Goal: Task Accomplishment & Management: Manage account settings

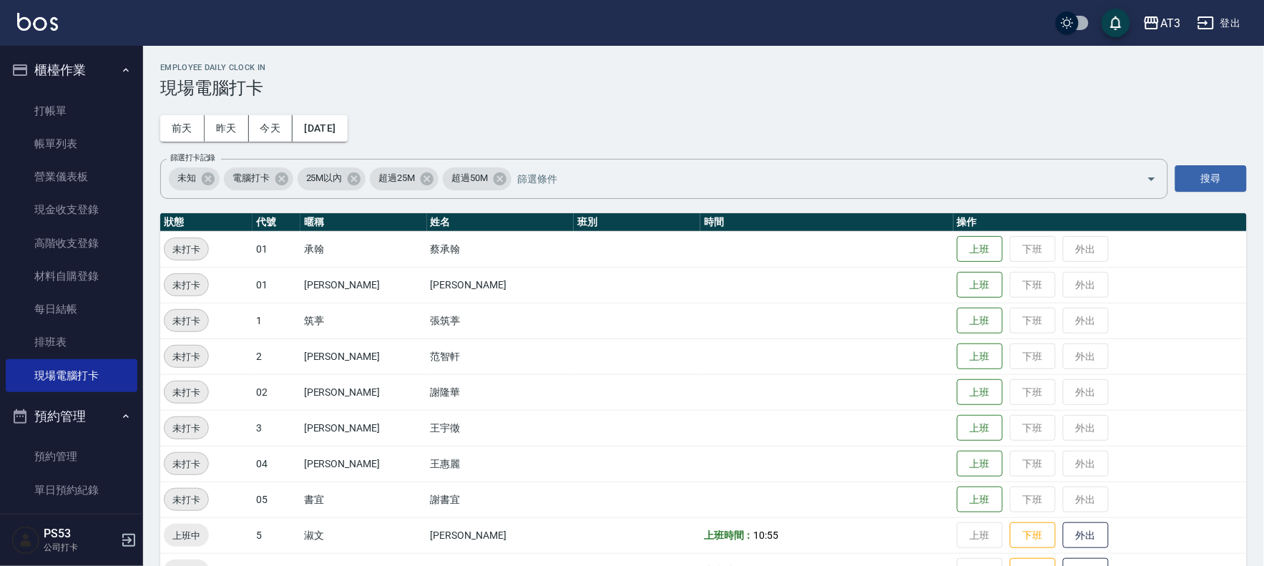
scroll to position [678, 0]
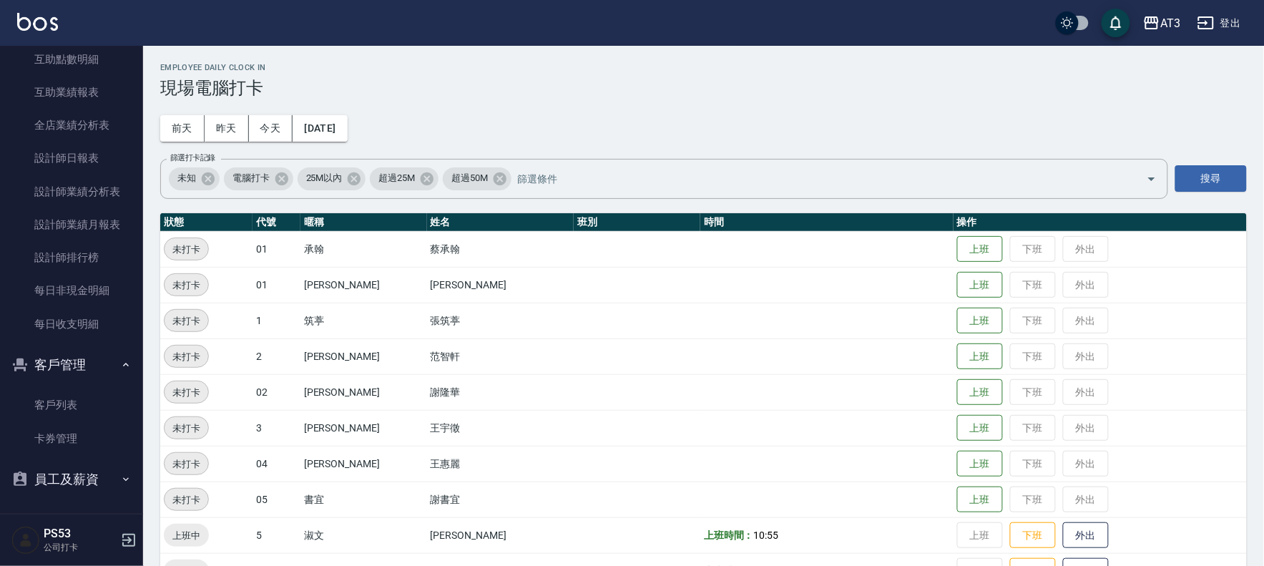
drag, startPoint x: 0, startPoint y: 0, endPoint x: 62, endPoint y: 384, distance: 389.2
click at [66, 393] on link "客戶列表" at bounding box center [72, 404] width 132 height 33
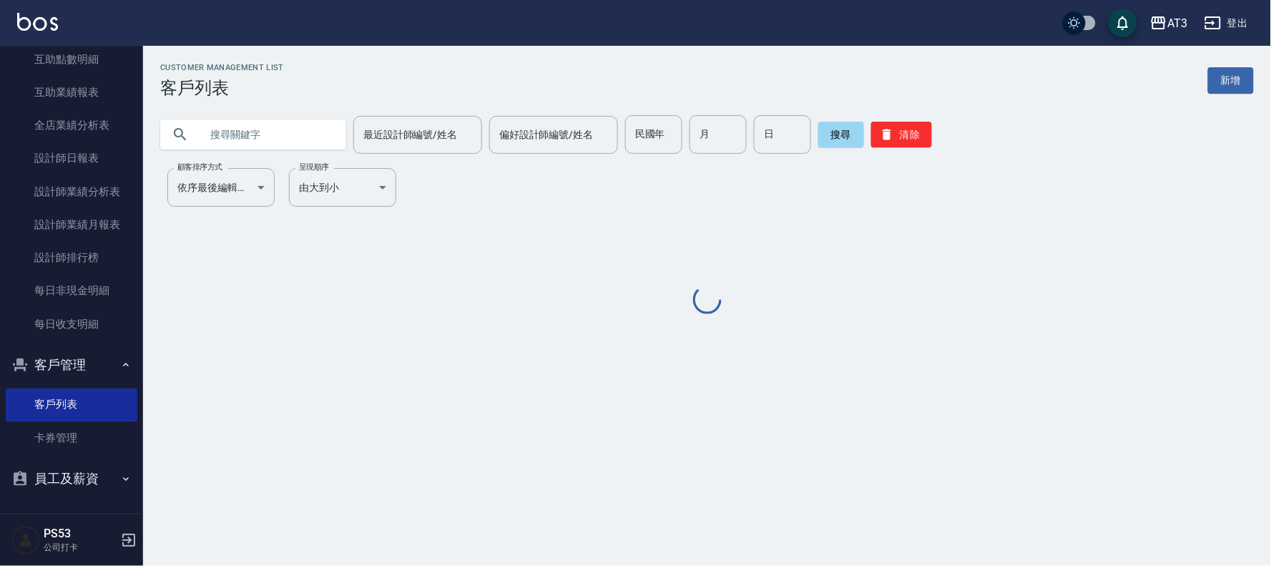
click at [248, 135] on input "text" at bounding box center [267, 134] width 135 height 39
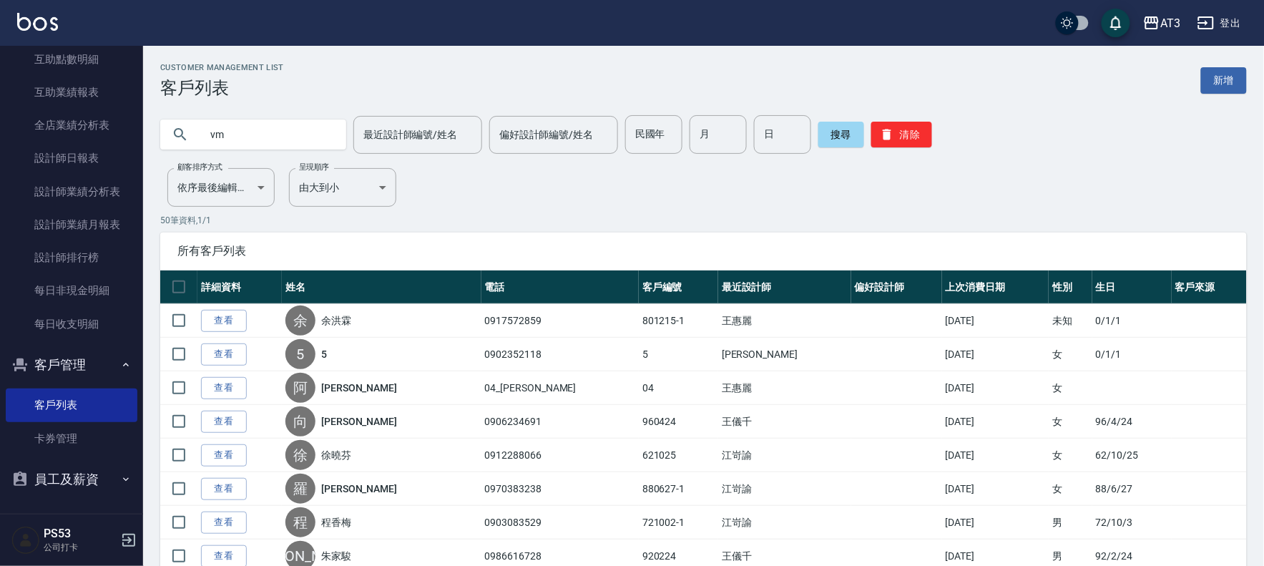
type input "v"
type input "＿"
type input "余"
type input "徐韵佳"
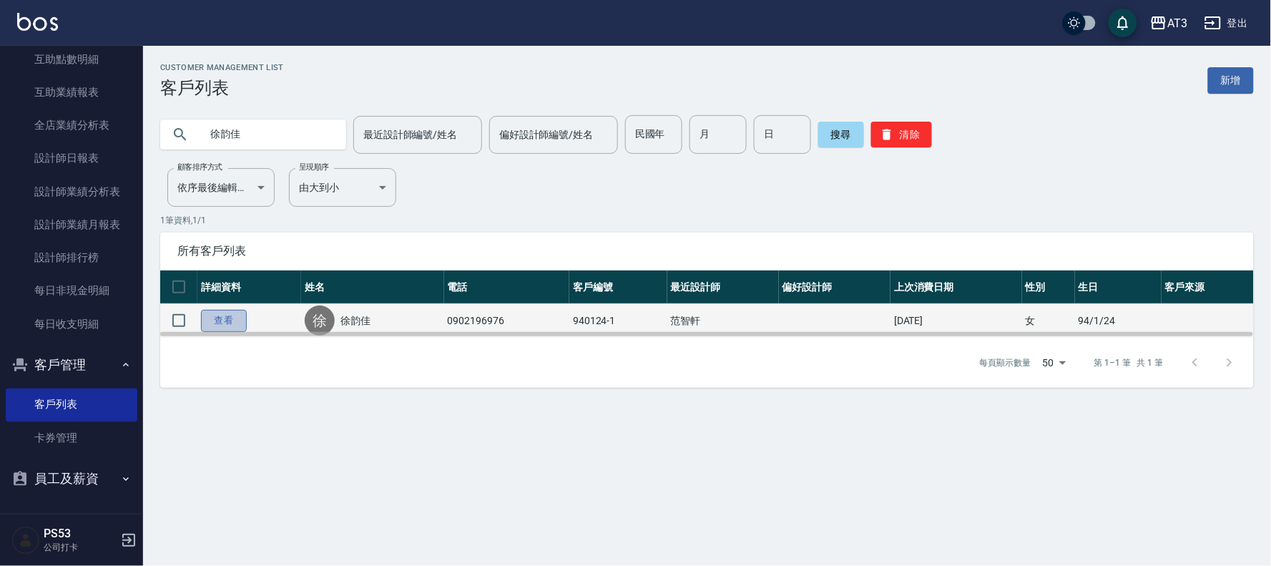
click at [232, 325] on link "查看" at bounding box center [224, 321] width 46 height 22
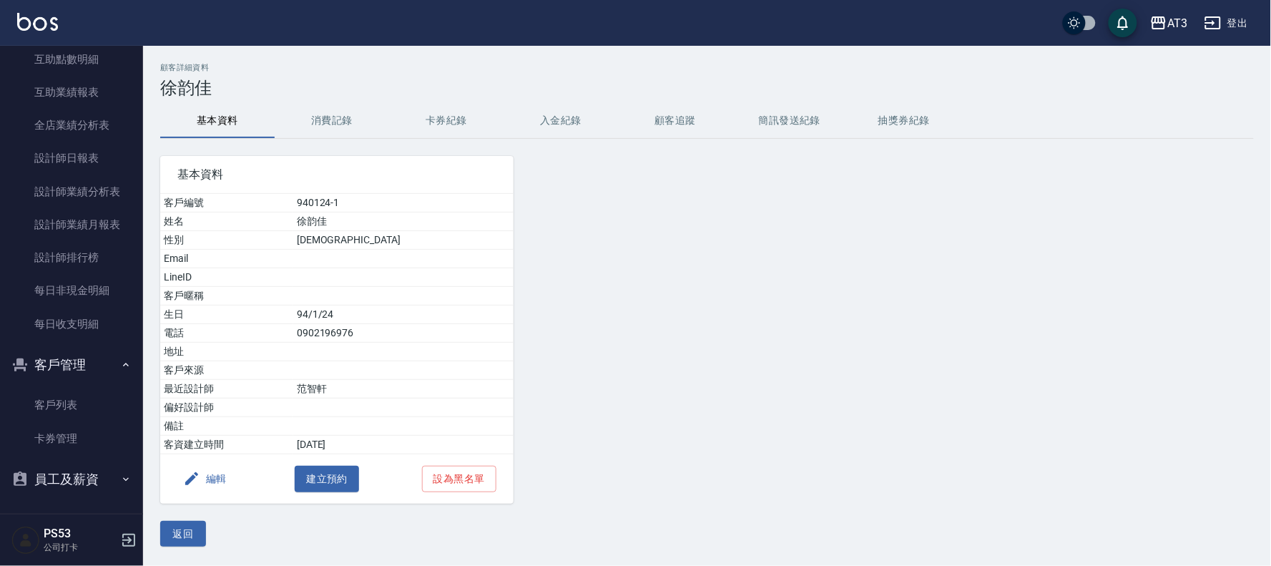
click at [316, 122] on button "消費記錄" at bounding box center [332, 121] width 114 height 34
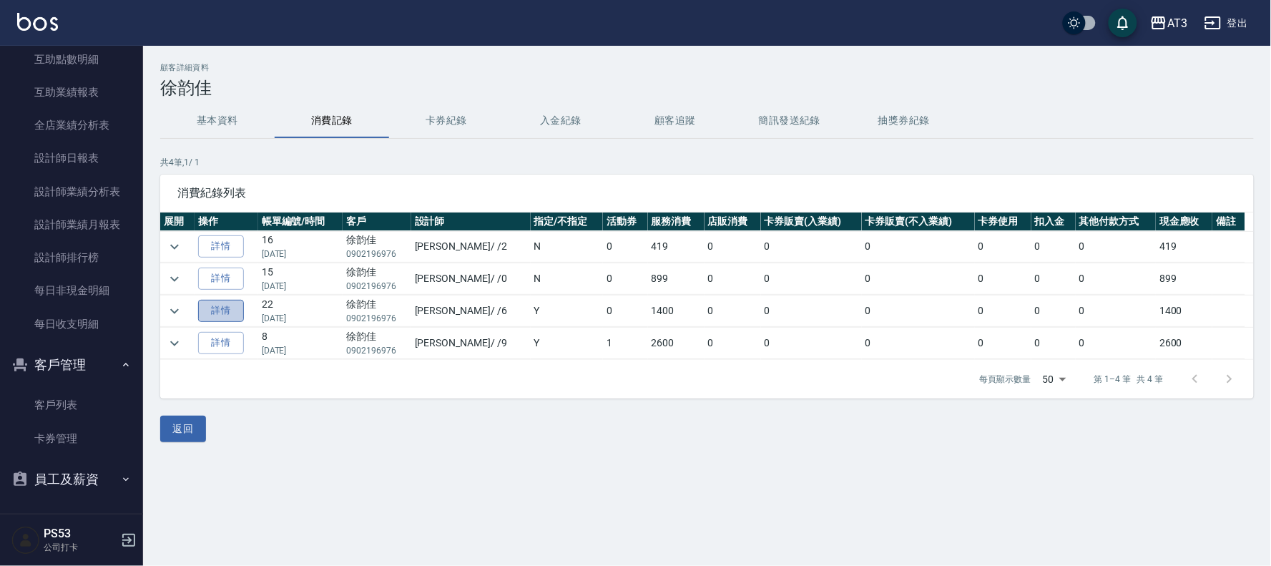
click at [230, 308] on link "詳情" at bounding box center [221, 311] width 46 height 22
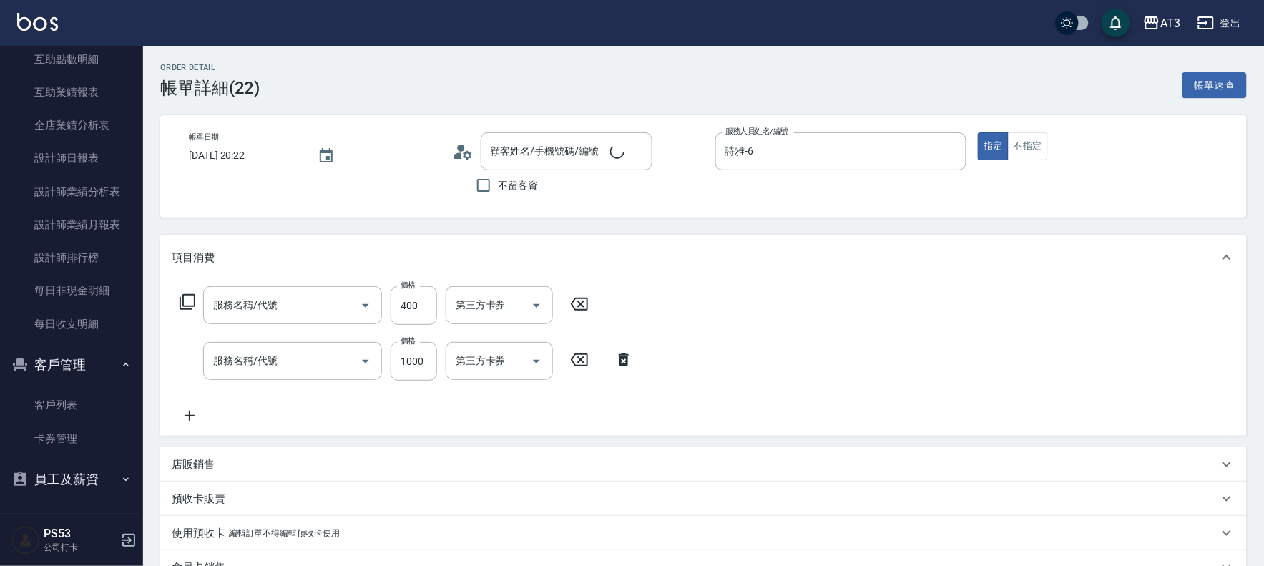
type input "[DATE] 20:22"
type input "詩雅-6"
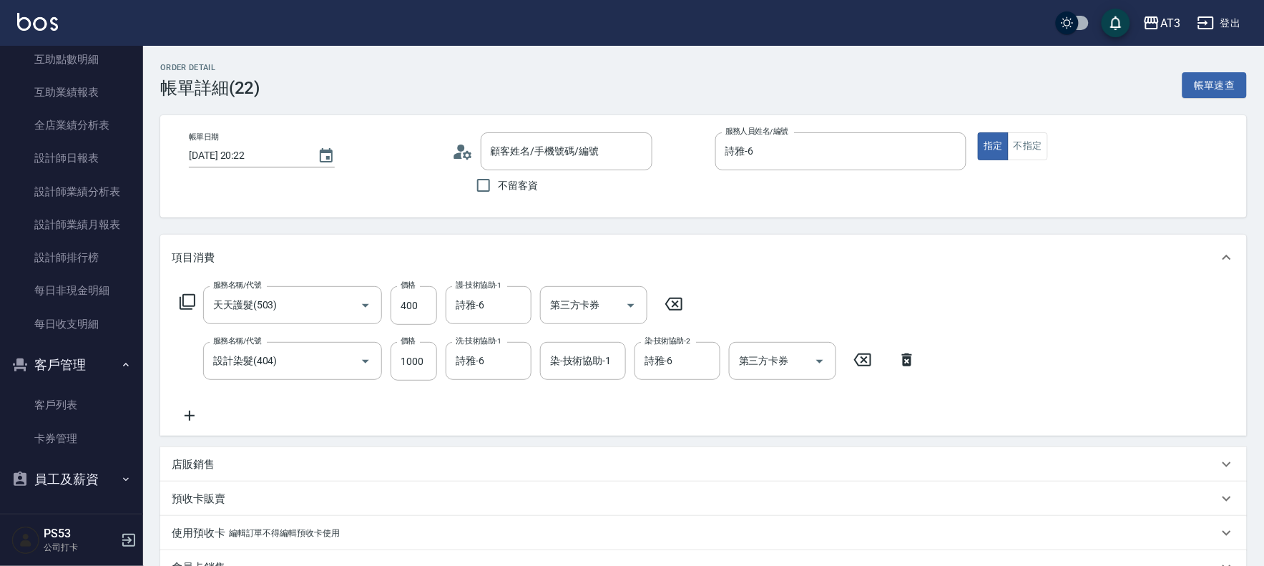
type input "天天護髮(503)"
type input "設計染髮(404)"
type input "徐韵佳/0902196976/940124-1"
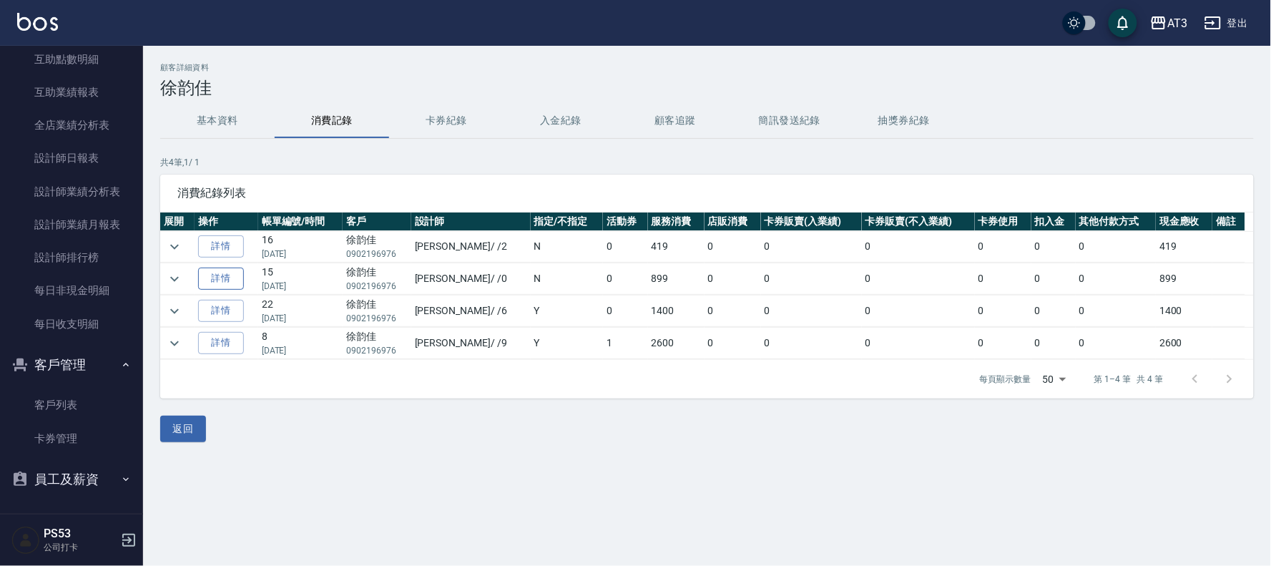
click at [226, 278] on link "詳情" at bounding box center [221, 279] width 46 height 22
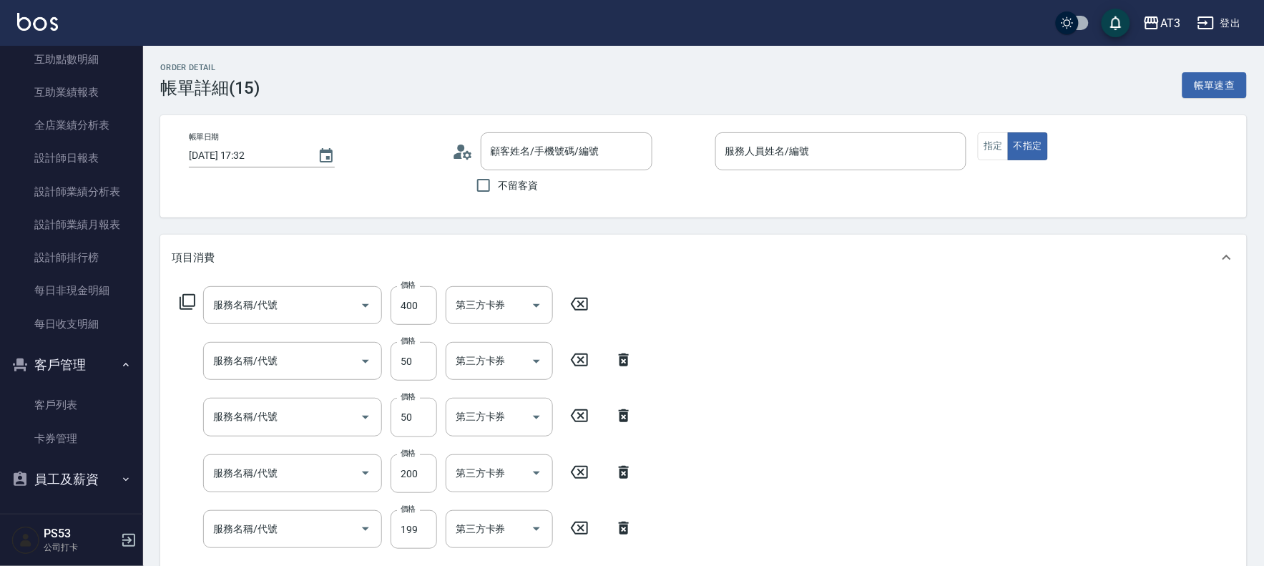
type input "[DATE] 17:32"
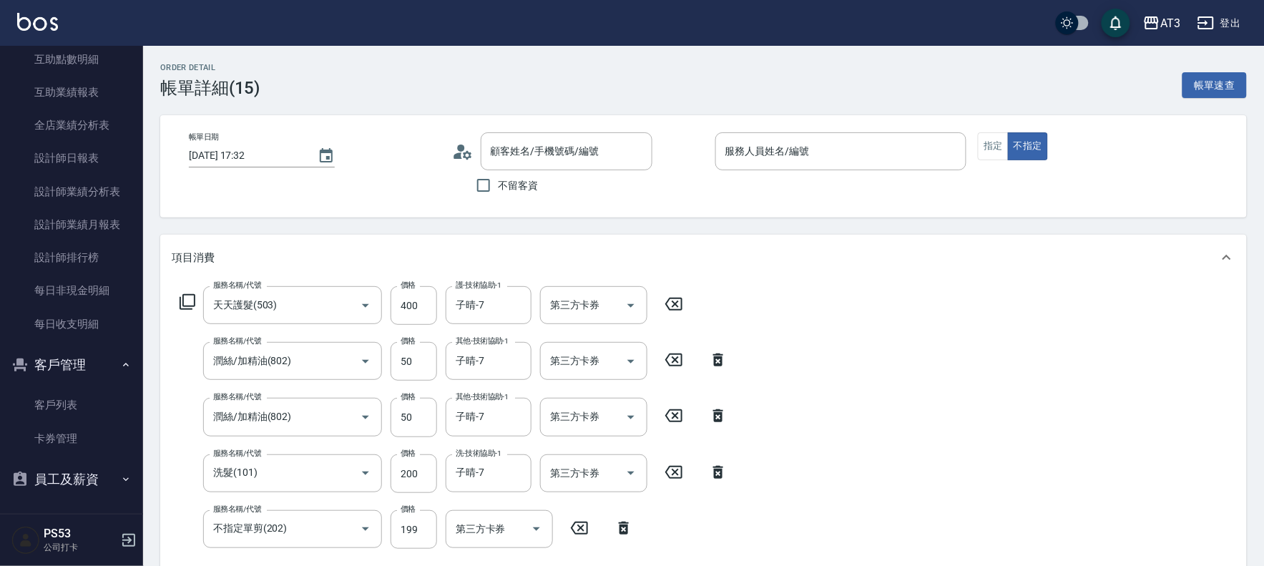
type input "天天護髮(503)"
type input "潤絲/加精油(802)"
type input "洗髮(101)"
type input "不指定單剪(202)"
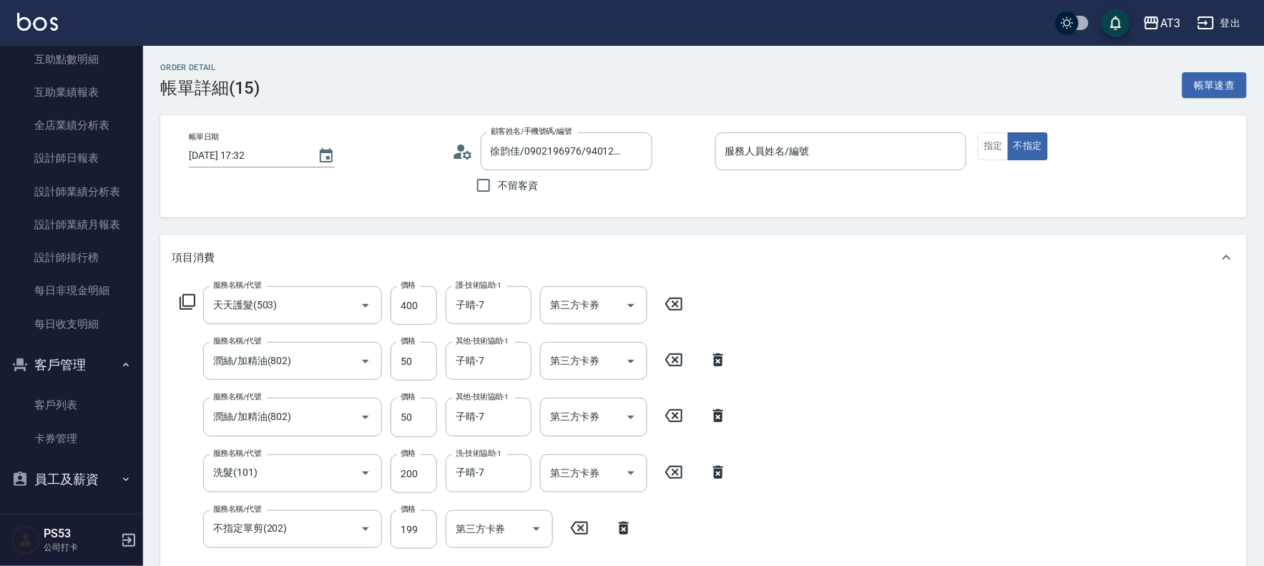
type input "徐韵佳/0902196976/940124-1"
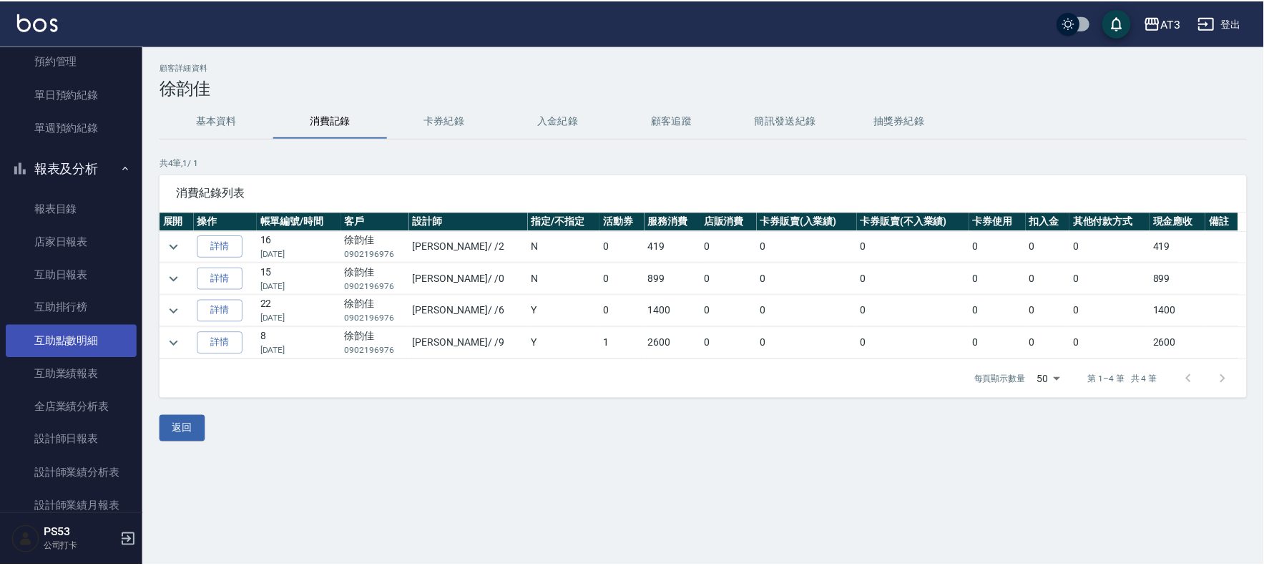
scroll to position [519, 0]
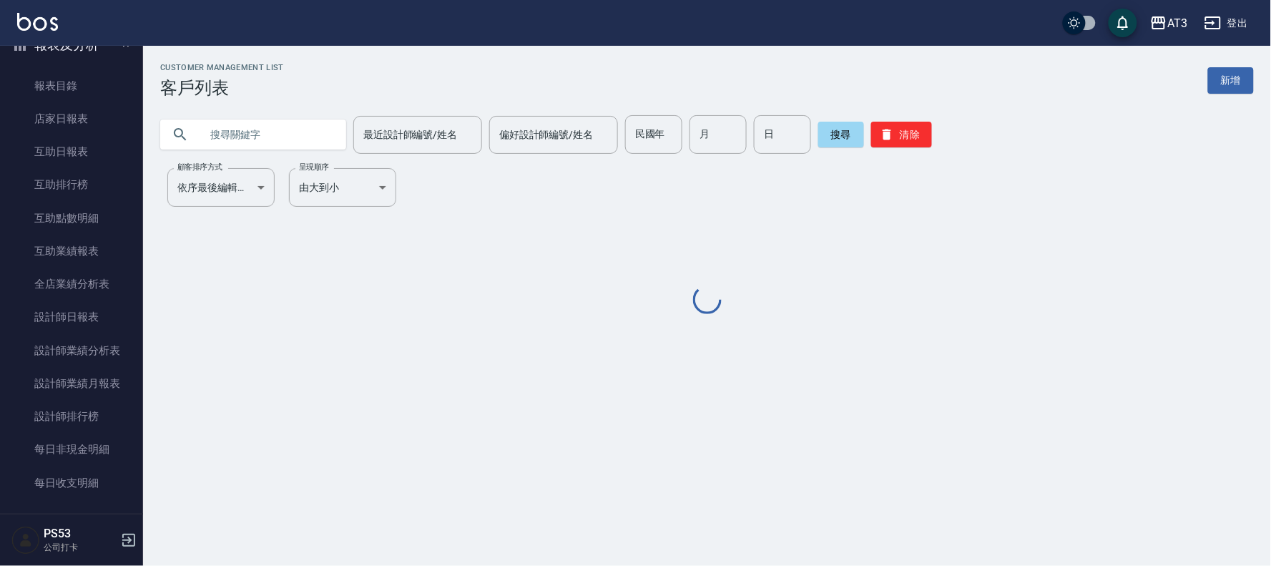
click at [286, 141] on input "text" at bounding box center [267, 134] width 135 height 39
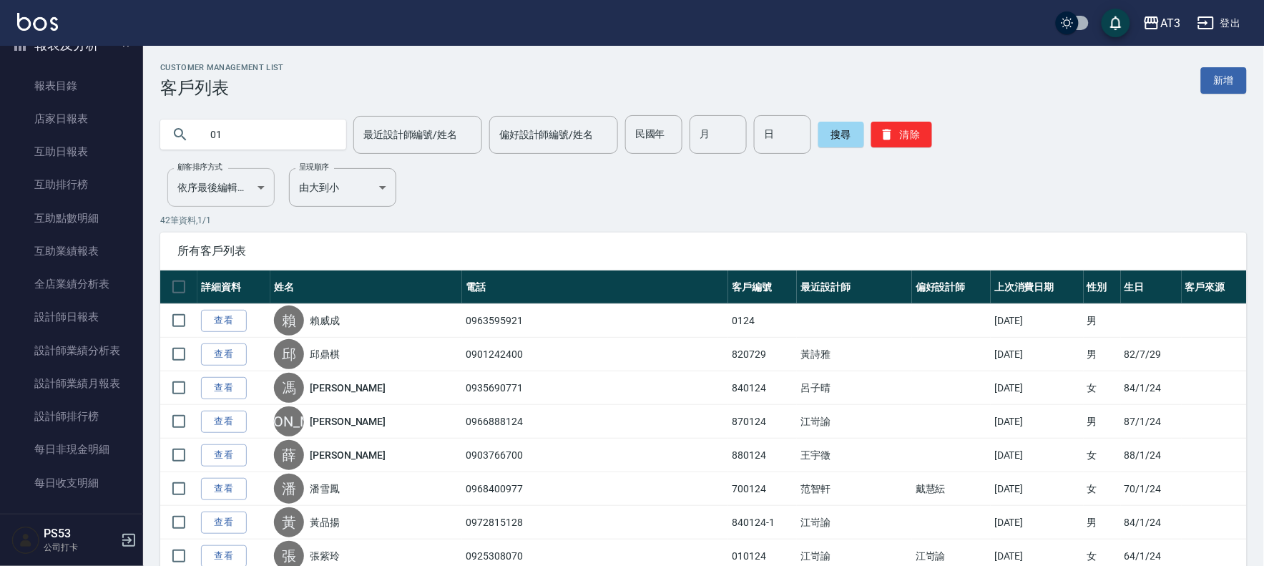
type input "0"
type input "徐"
type input "0124"
click at [410, 152] on div "最近設計師編號/姓名" at bounding box center [417, 135] width 129 height 38
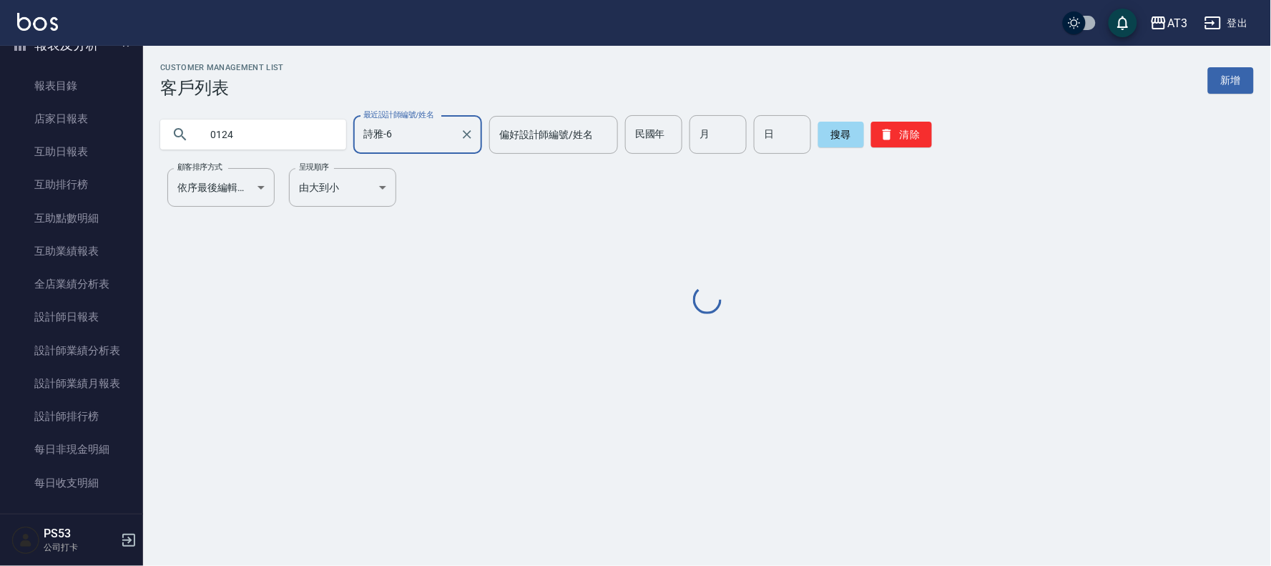
type input "詩雅-6"
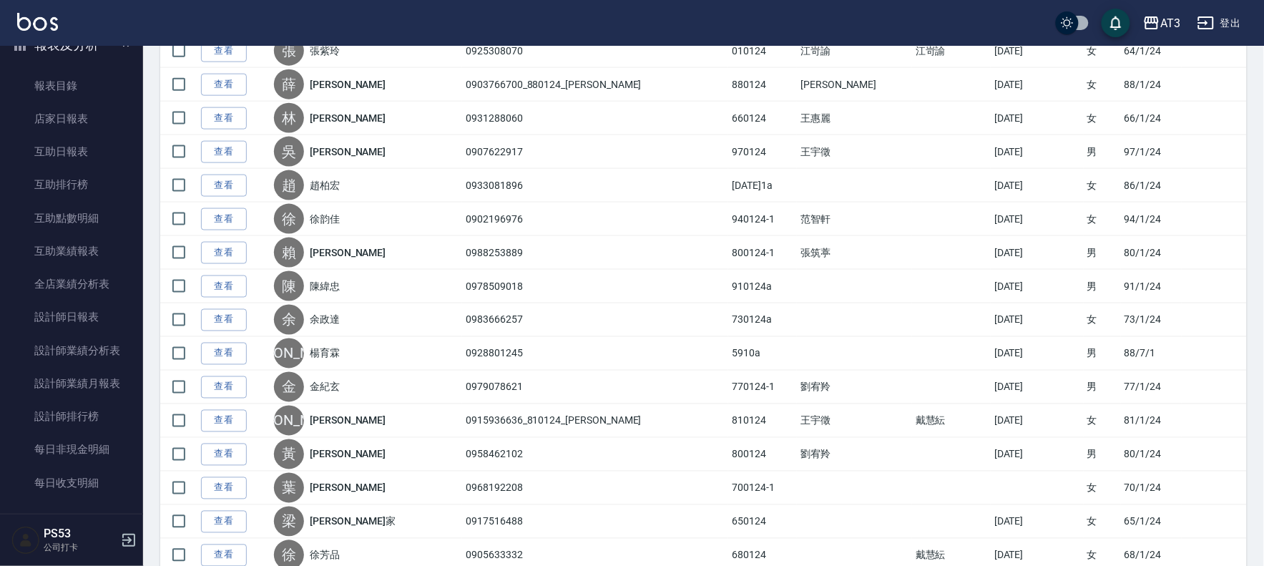
scroll to position [426, 0]
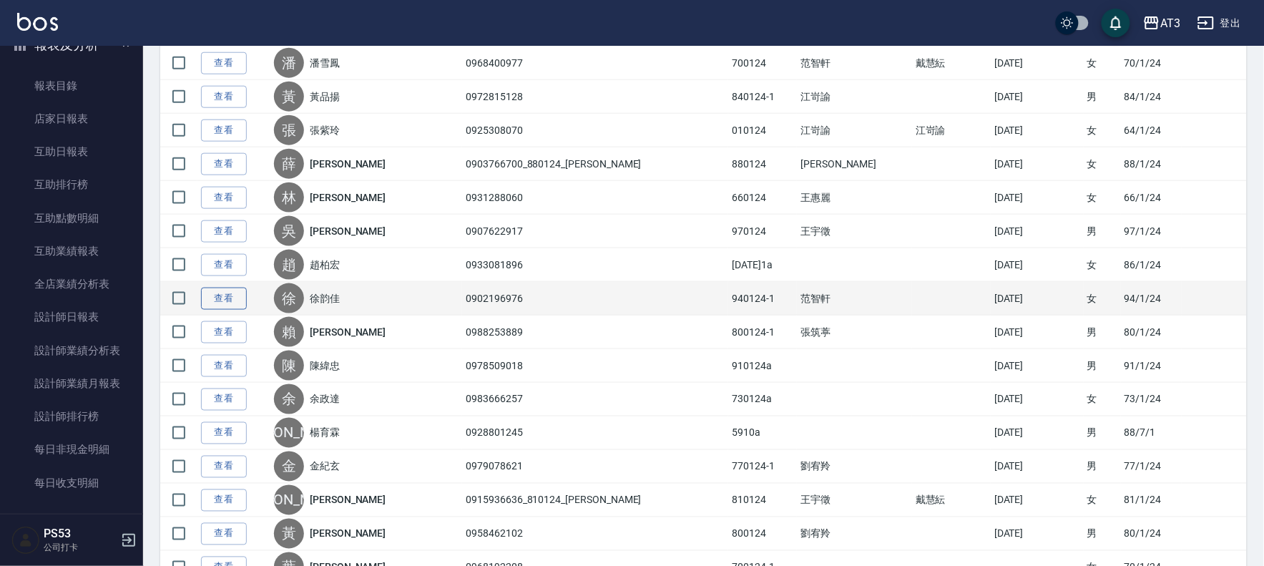
click at [240, 298] on link "查看" at bounding box center [224, 299] width 46 height 22
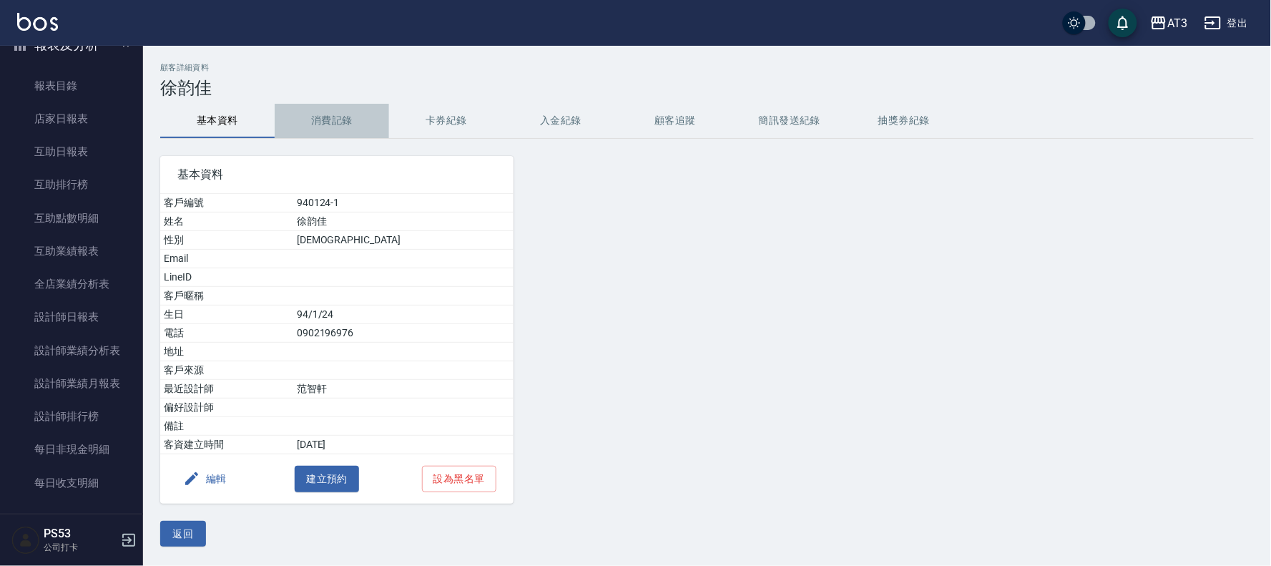
click at [283, 123] on button "消費記錄" at bounding box center [332, 121] width 114 height 34
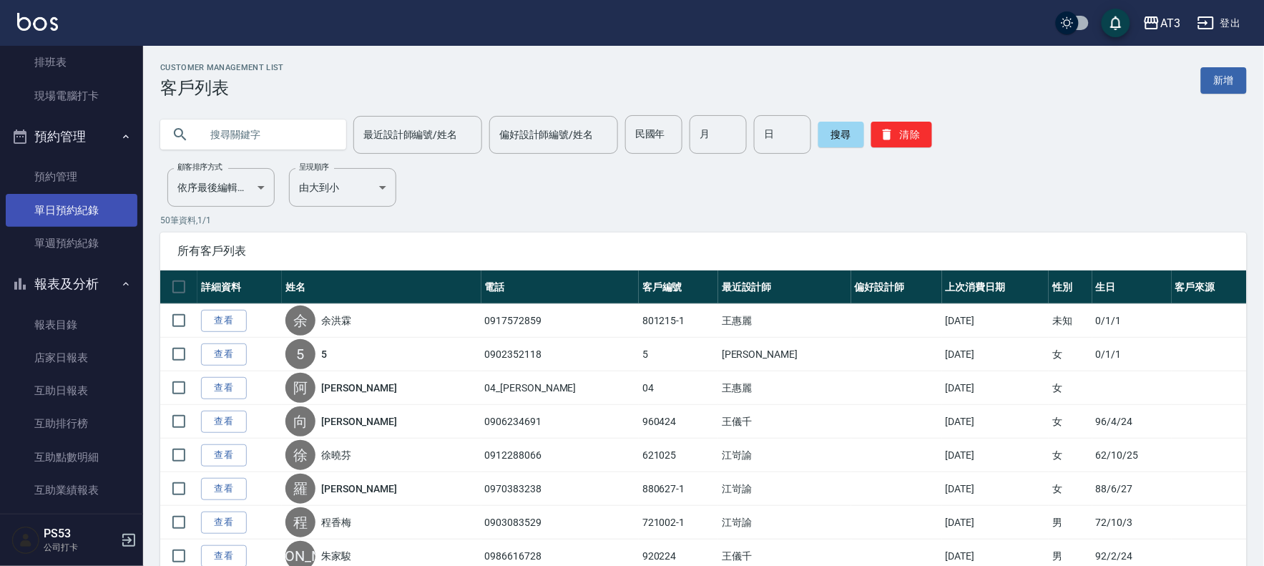
scroll to position [201, 0]
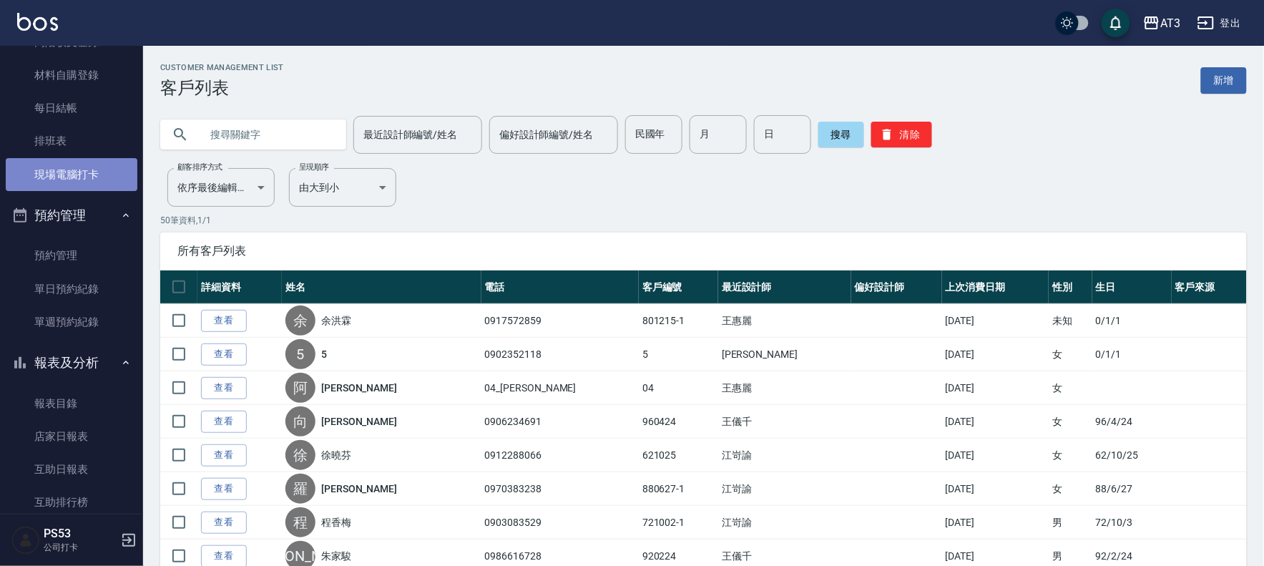
click at [73, 177] on link "現場電腦打卡" at bounding box center [72, 174] width 132 height 33
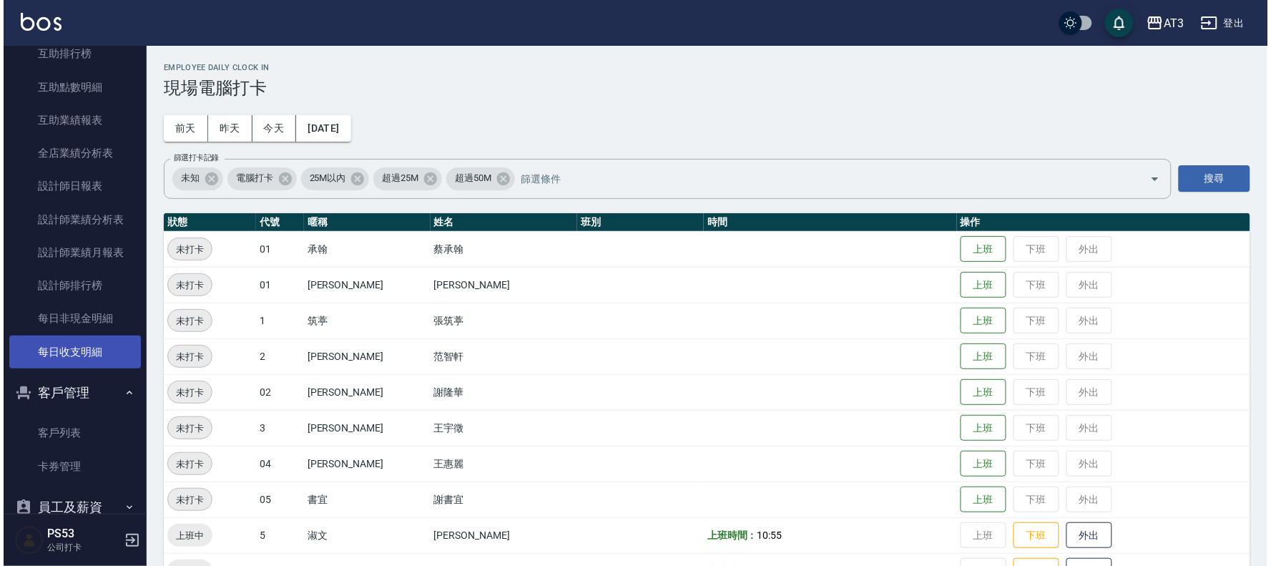
scroll to position [678, 0]
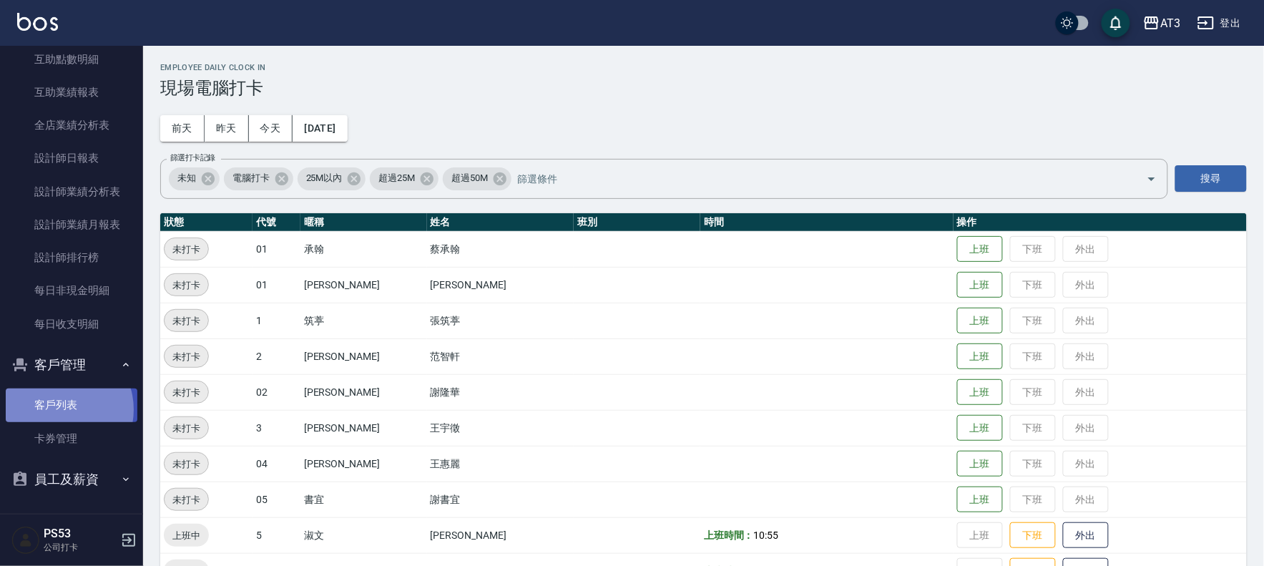
click at [62, 409] on link "客戶列表" at bounding box center [72, 404] width 132 height 33
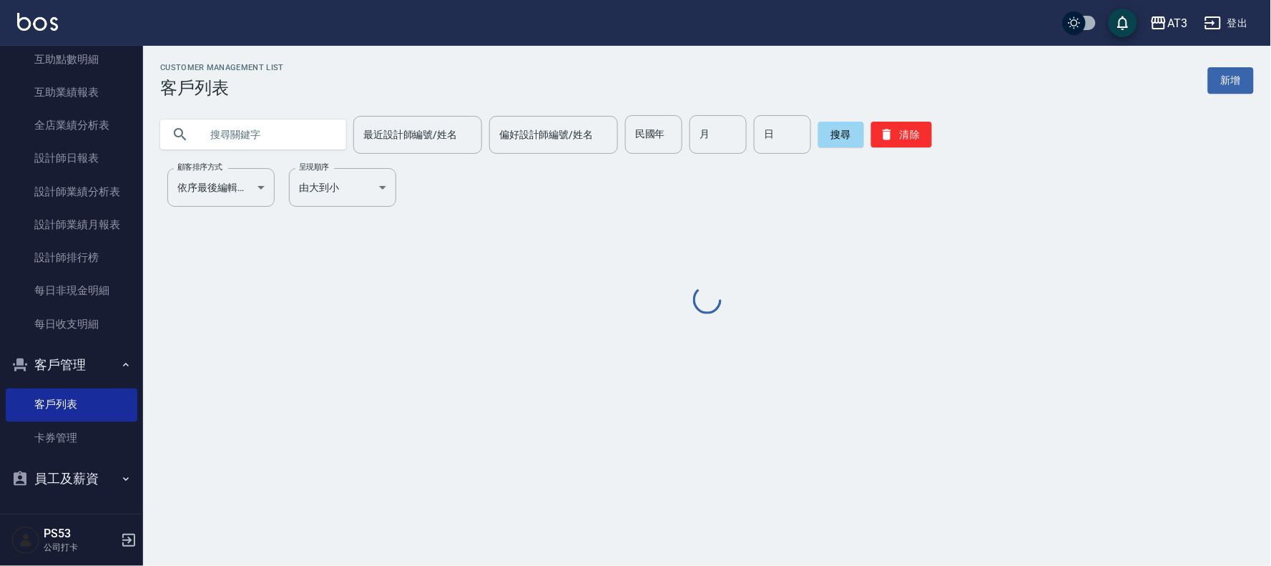
click at [295, 135] on input "text" at bounding box center [267, 134] width 135 height 39
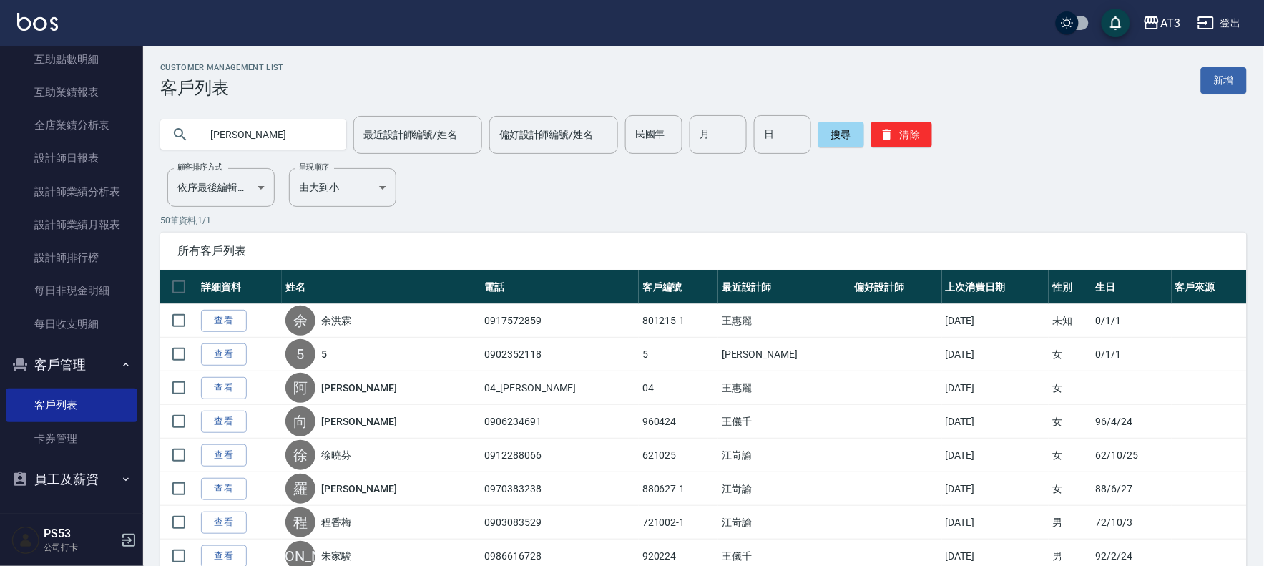
type input "[PERSON_NAME]"
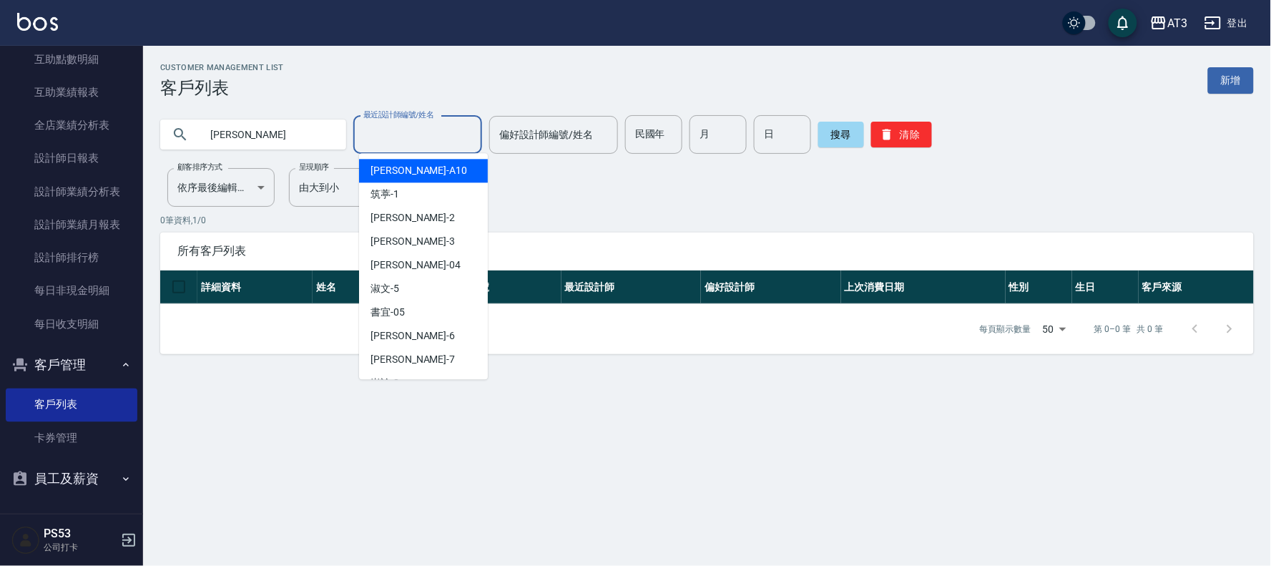
click at [430, 140] on input "最近設計師編號/姓名" at bounding box center [418, 134] width 116 height 25
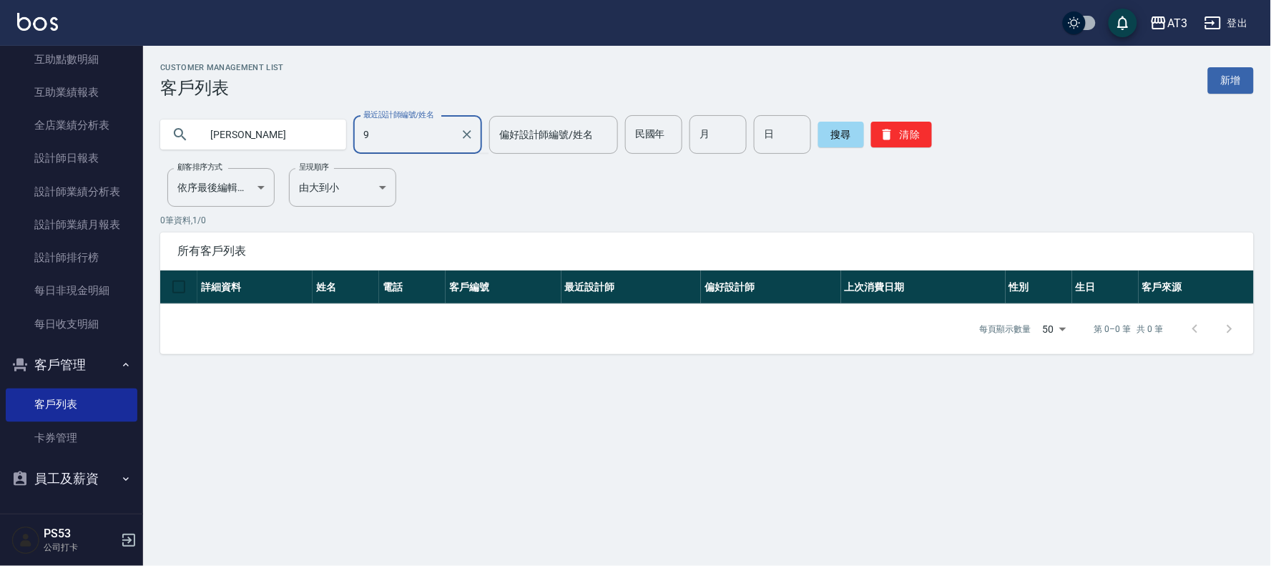
type input "9"
click at [841, 127] on button "搜尋" at bounding box center [841, 135] width 46 height 26
click at [424, 140] on input "最近設計師編號/姓名" at bounding box center [418, 134] width 116 height 25
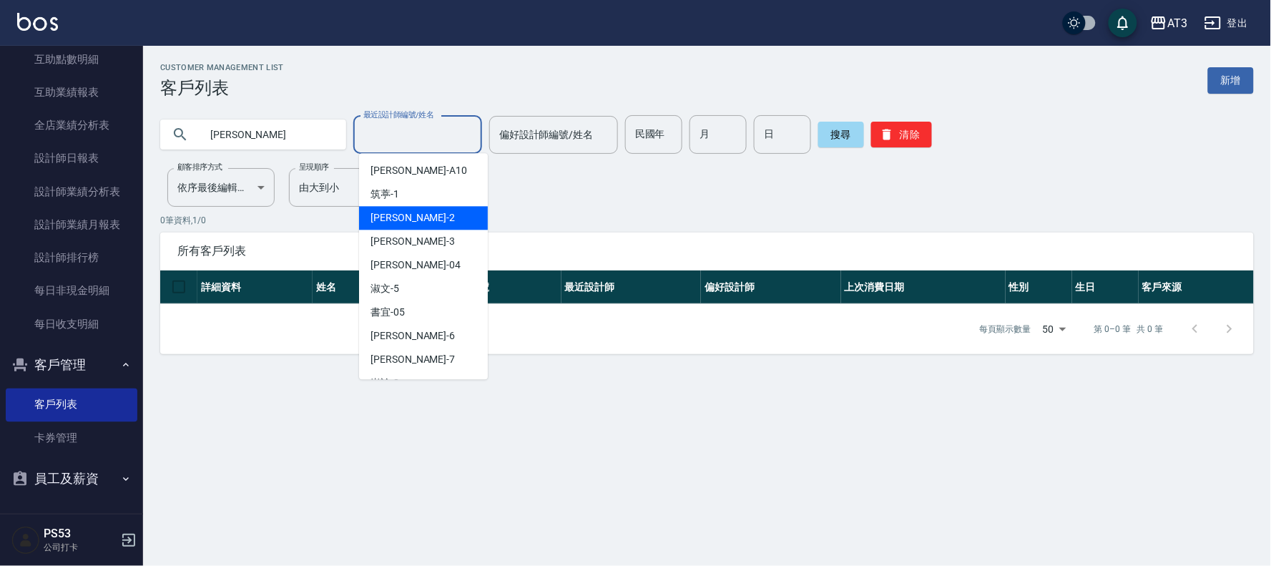
click at [538, 205] on div "Customer Management List 客戶列表 新增 [PERSON_NAME] 最近設計師編號/姓名 最近設計師編號/姓名 偏好設計師編號/姓名…" at bounding box center [707, 208] width 1128 height 291
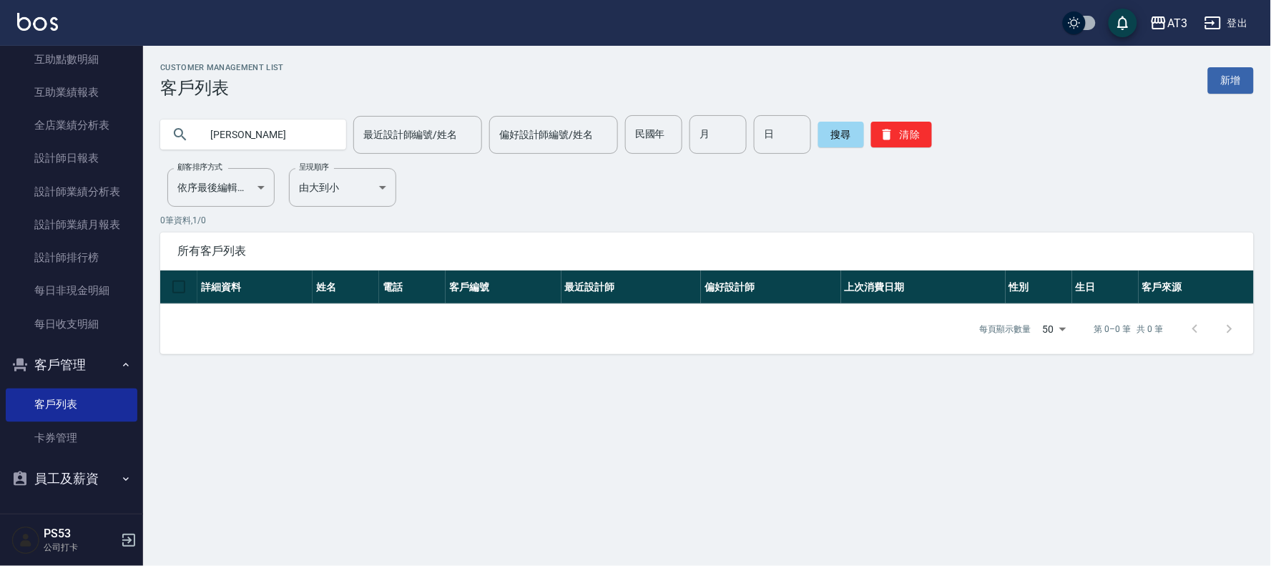
click at [330, 137] on input "[PERSON_NAME]" at bounding box center [267, 134] width 135 height 39
type input "戴"
